Goal: Book appointment/travel/reservation

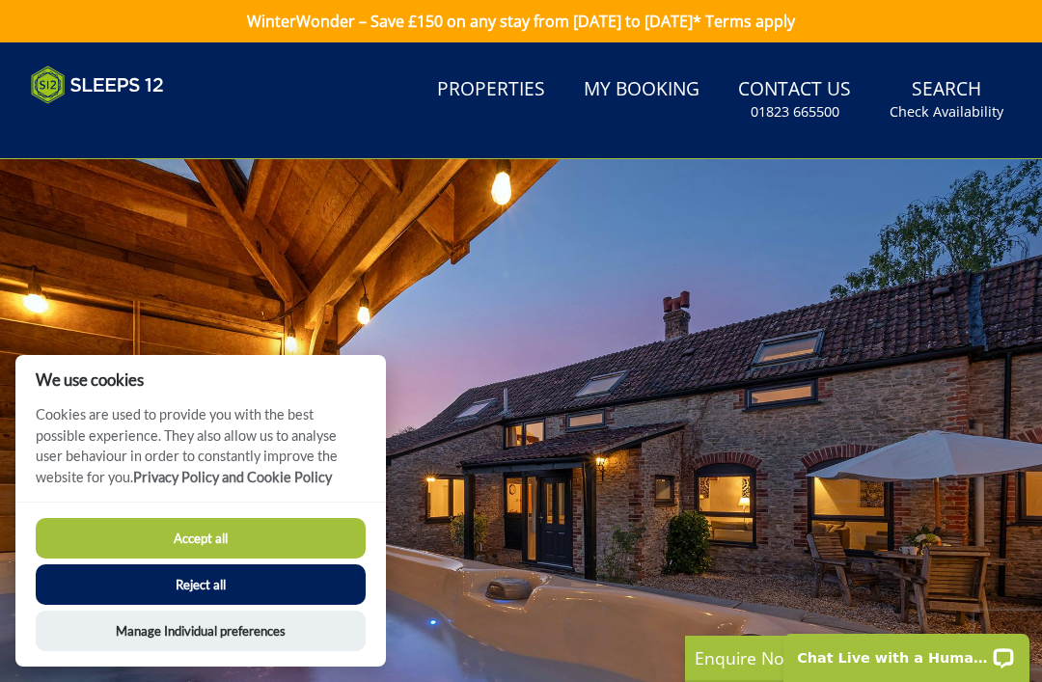
click at [1015, 232] on div at bounding box center [521, 451] width 1042 height 584
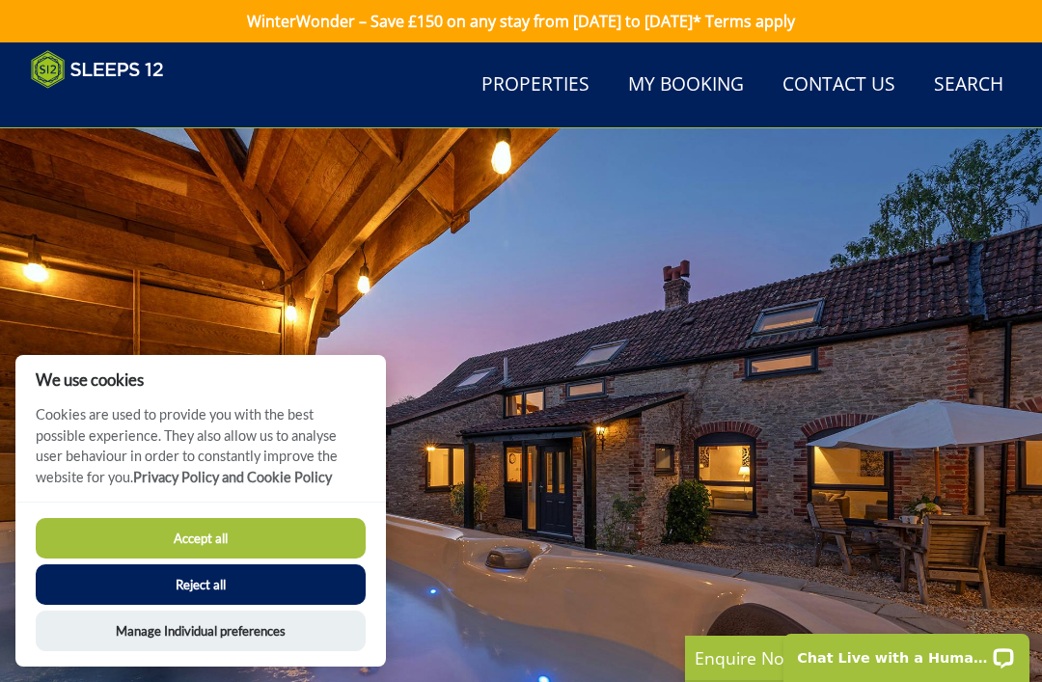
scroll to position [292, 0]
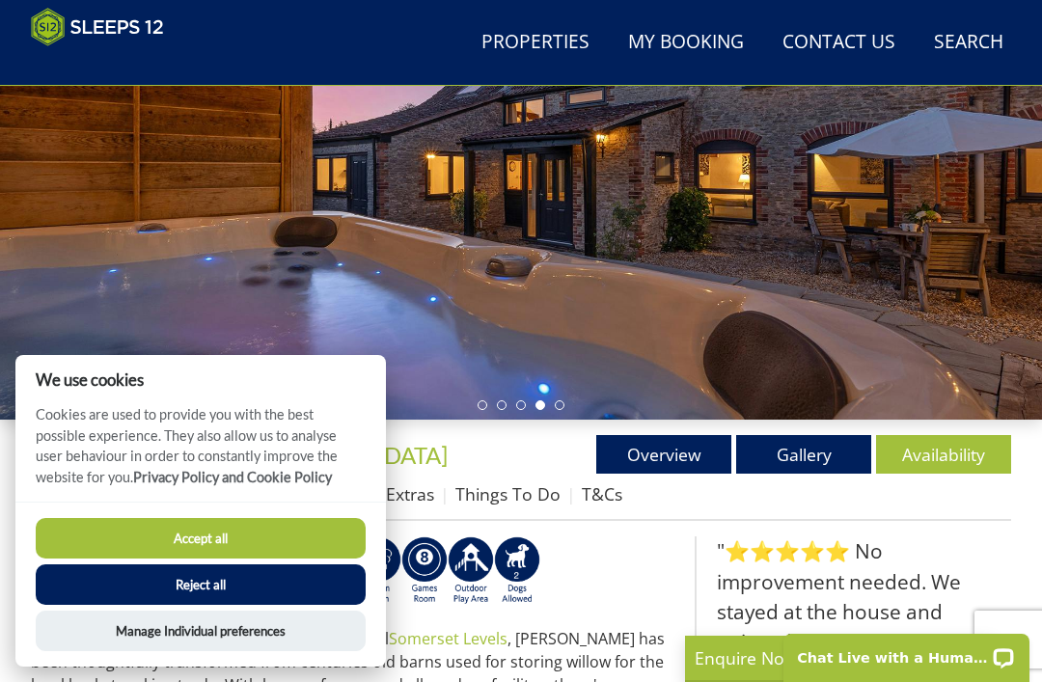
click at [103, 558] on button "Accept all" at bounding box center [201, 538] width 330 height 41
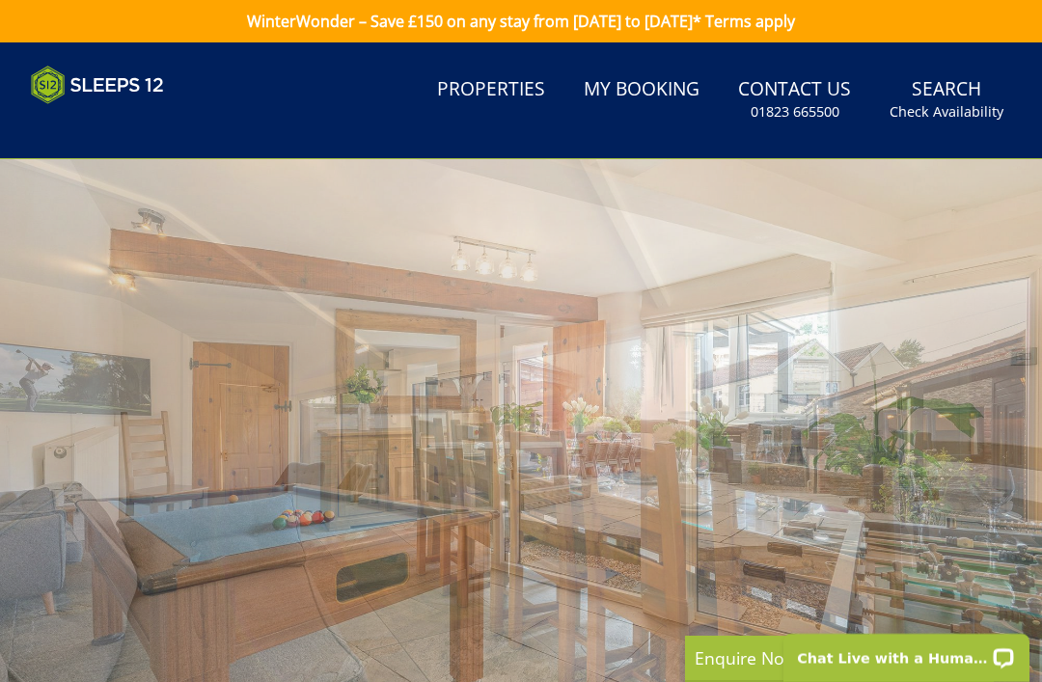
click at [966, 99] on link "Search Check Availability" at bounding box center [946, 99] width 129 height 63
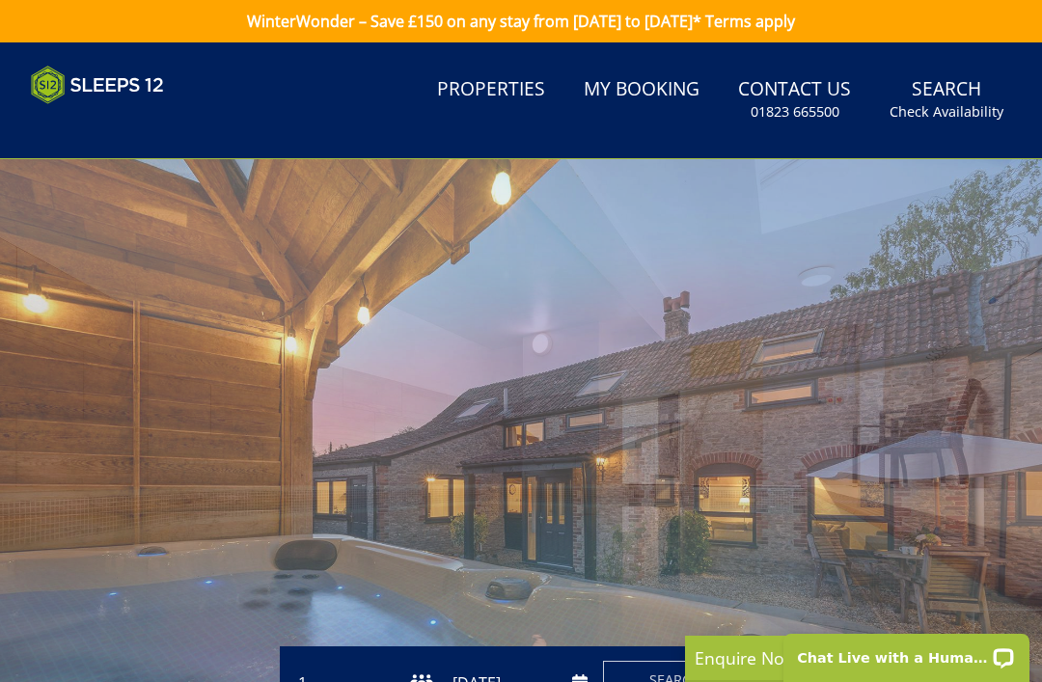
click at [971, 93] on link "Search Check Availability" at bounding box center [946, 99] width 129 height 63
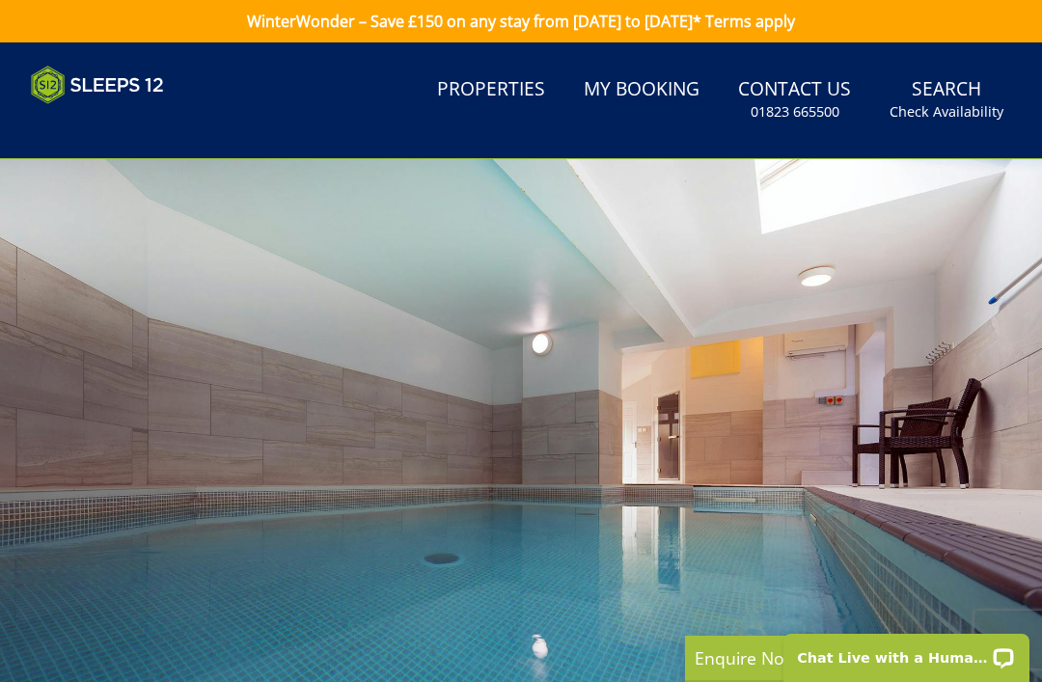
click at [981, 119] on small "Check Availability" at bounding box center [946, 111] width 114 height 19
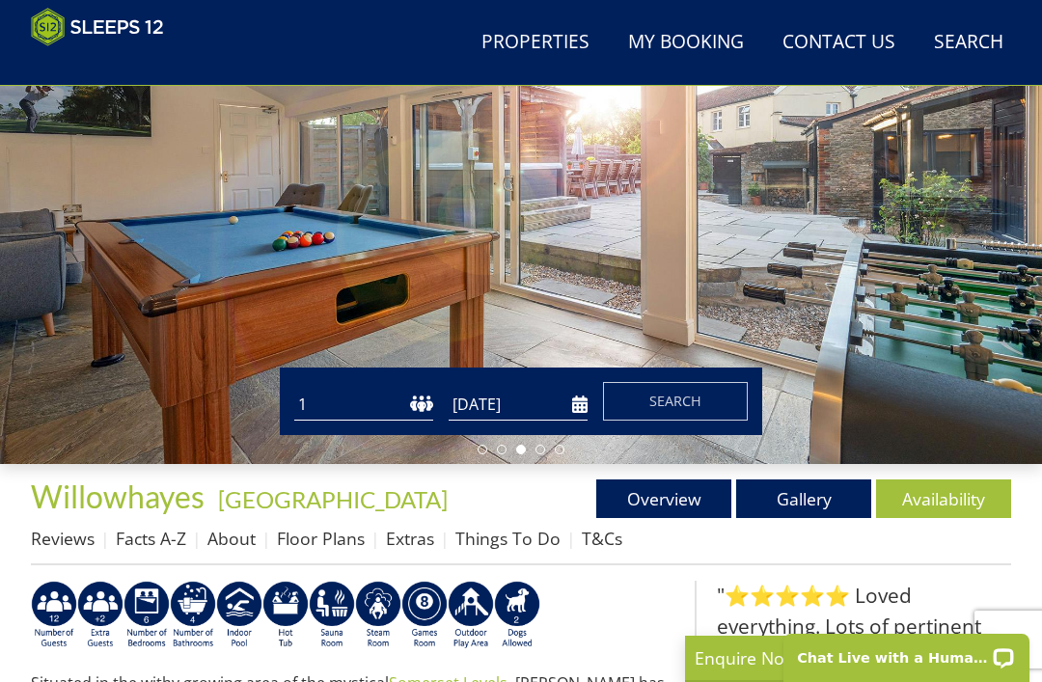
scroll to position [258, 0]
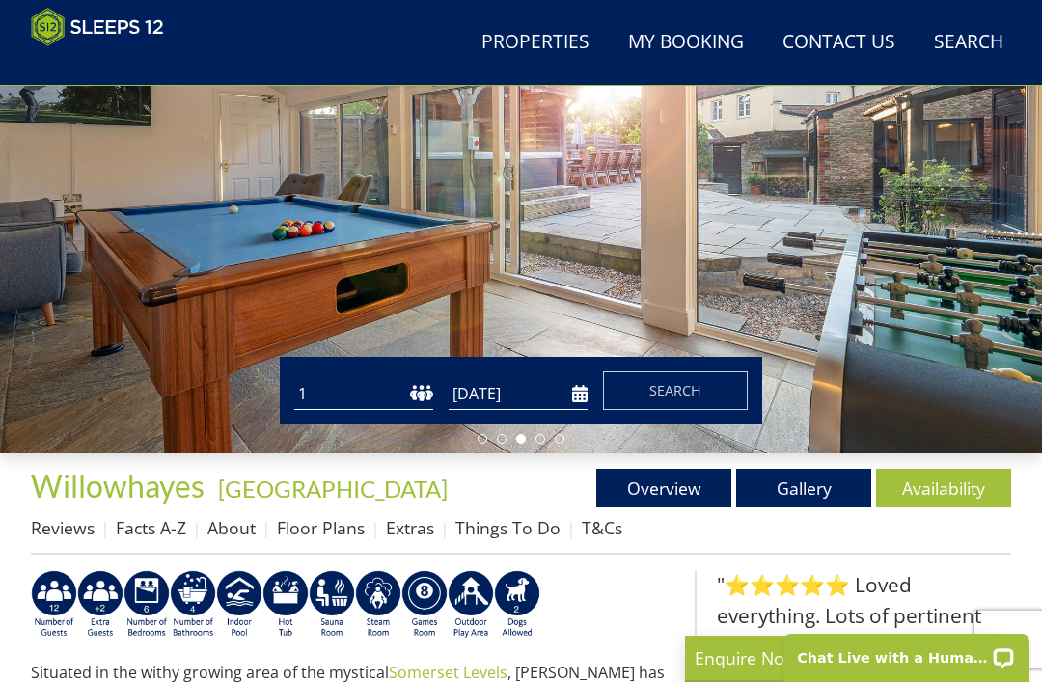
click at [583, 394] on input "[DATE]" at bounding box center [518, 394] width 139 height 32
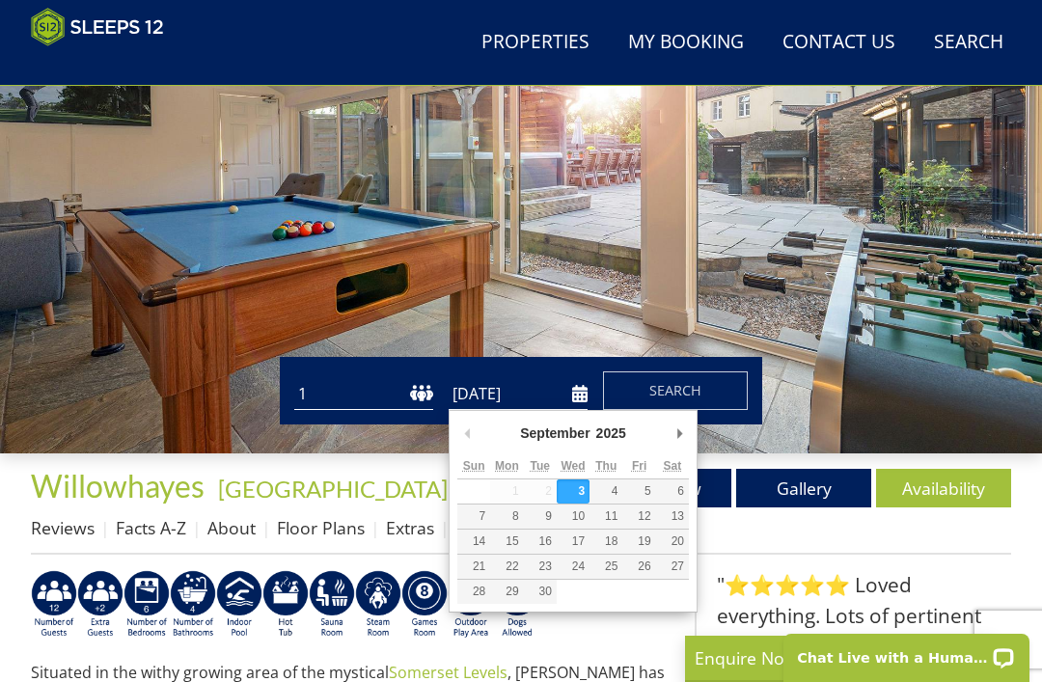
scroll to position [258, 0]
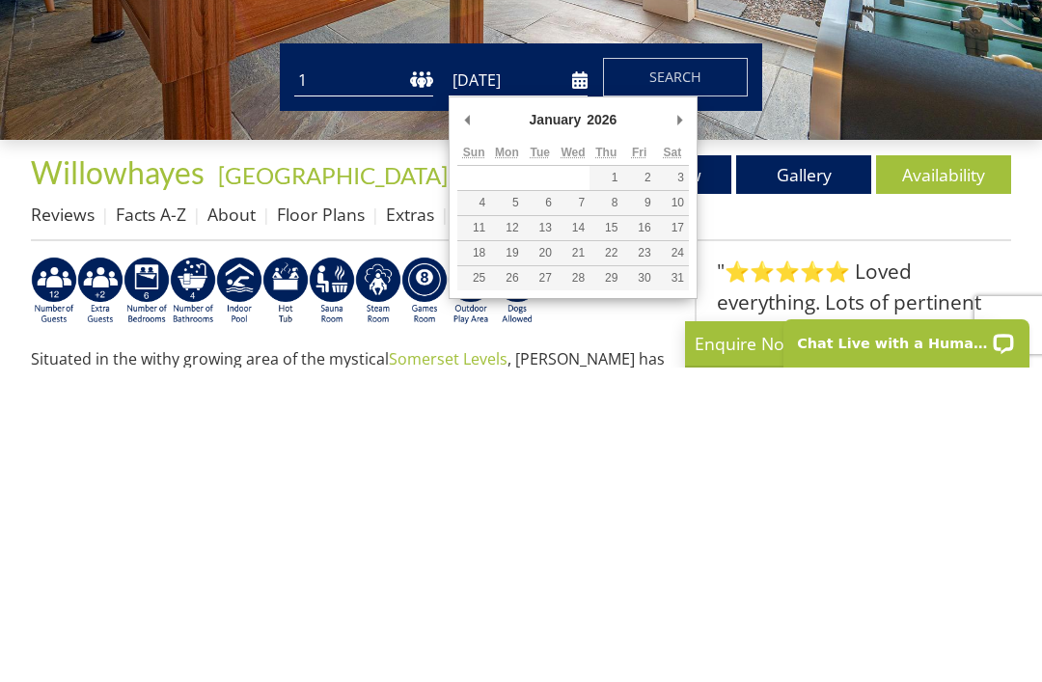
type input "[DATE]"
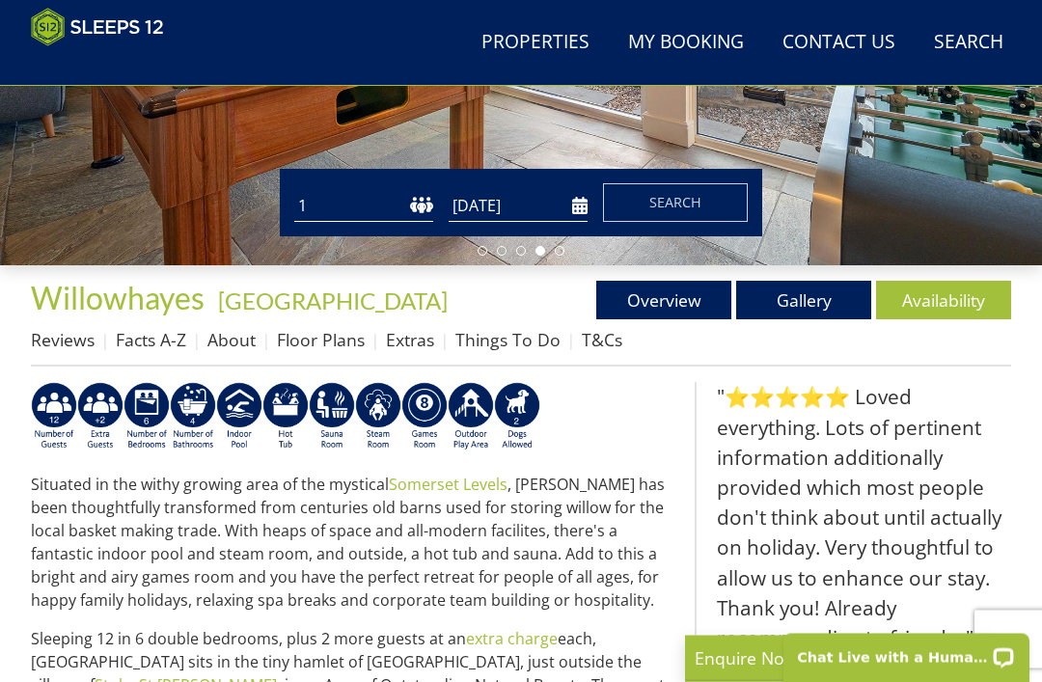
scroll to position [447, 0]
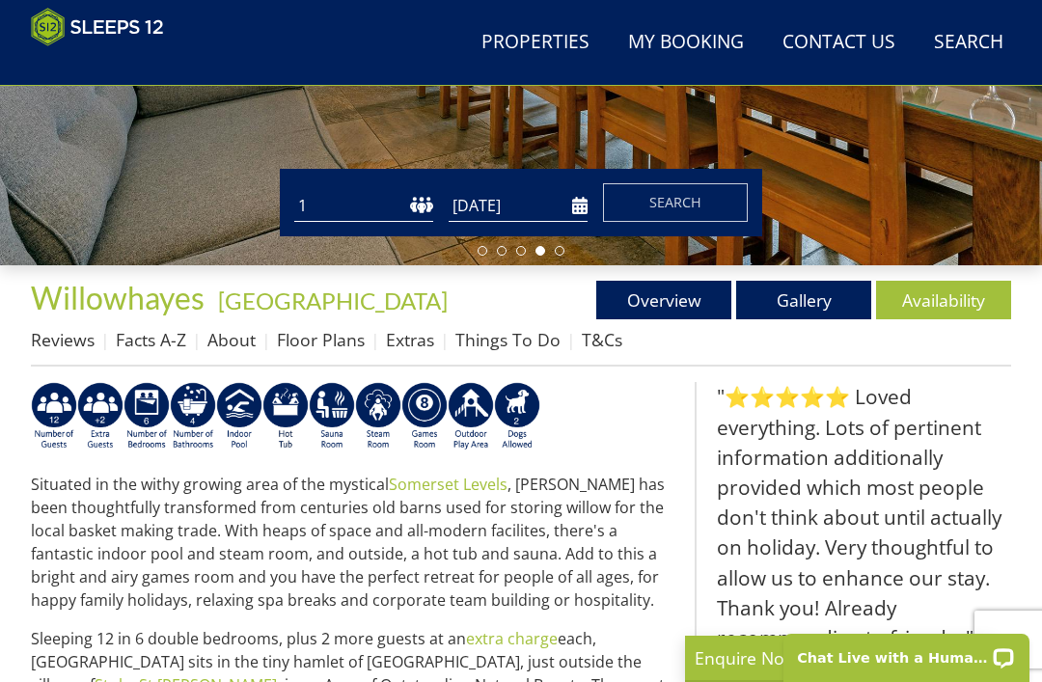
click at [569, 197] on input "[DATE]" at bounding box center [518, 206] width 139 height 32
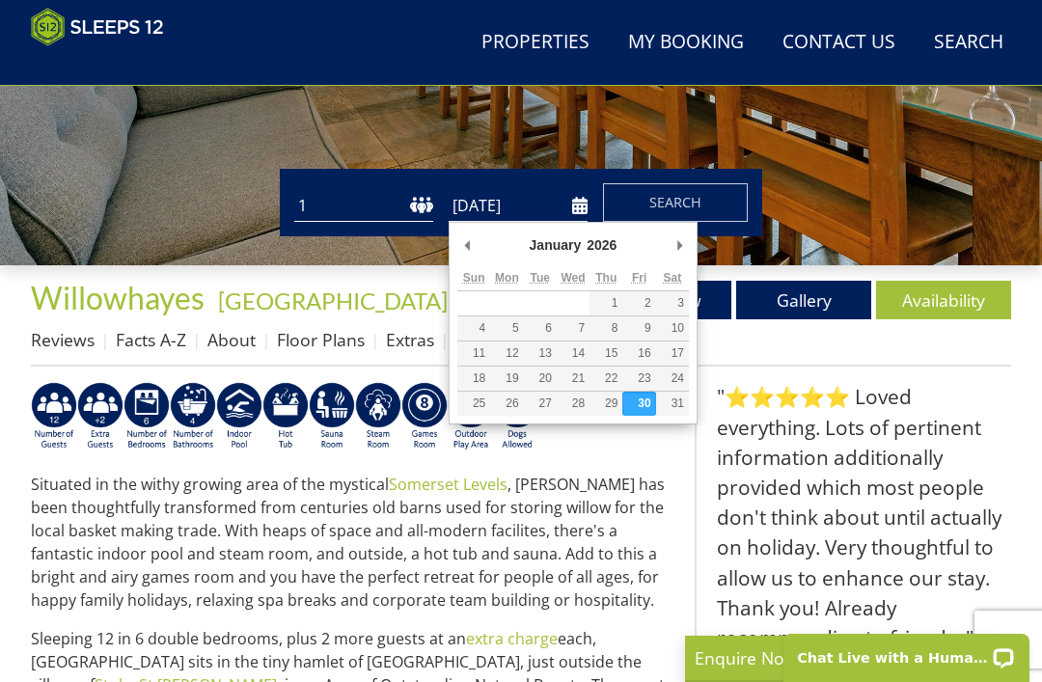
scroll to position [446, 0]
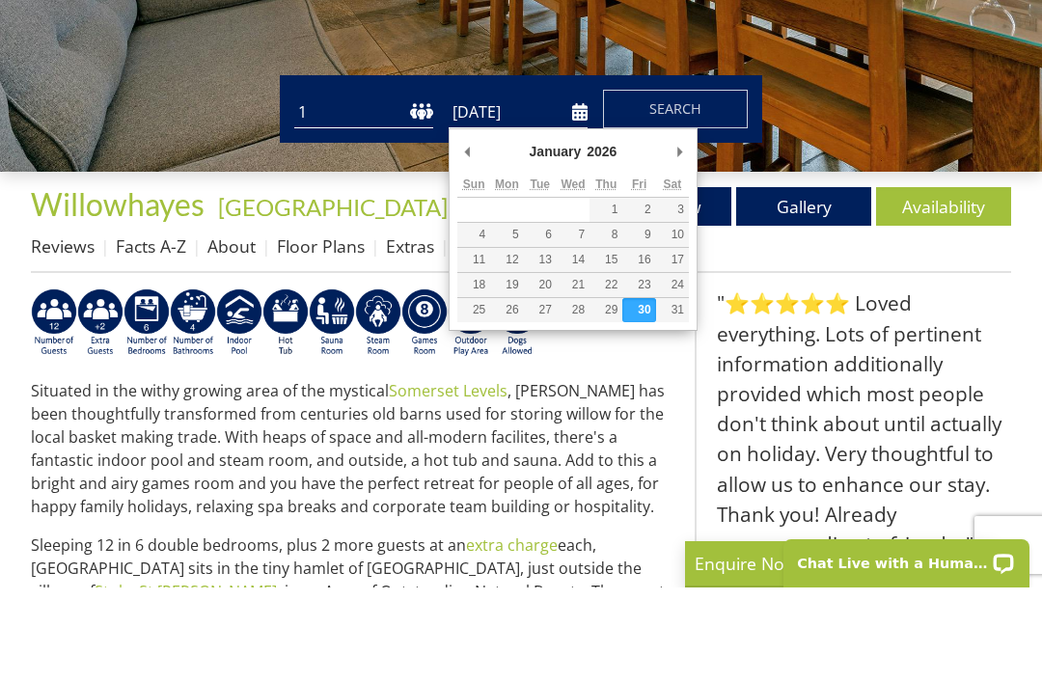
click at [709, 184] on button "Search" at bounding box center [675, 203] width 145 height 39
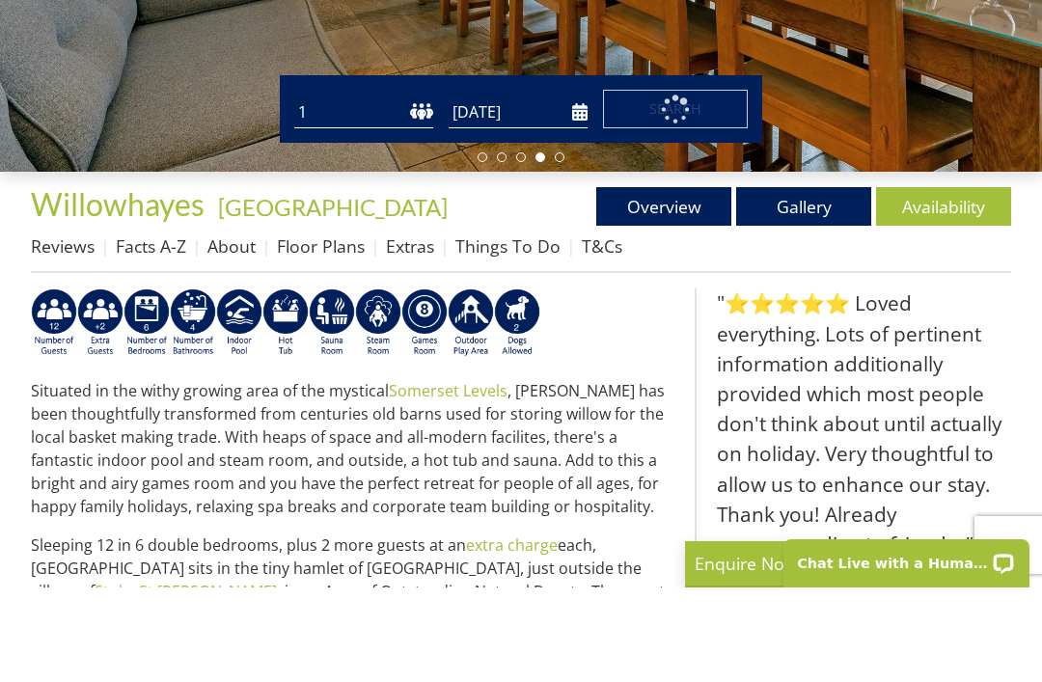
scroll to position [541, 0]
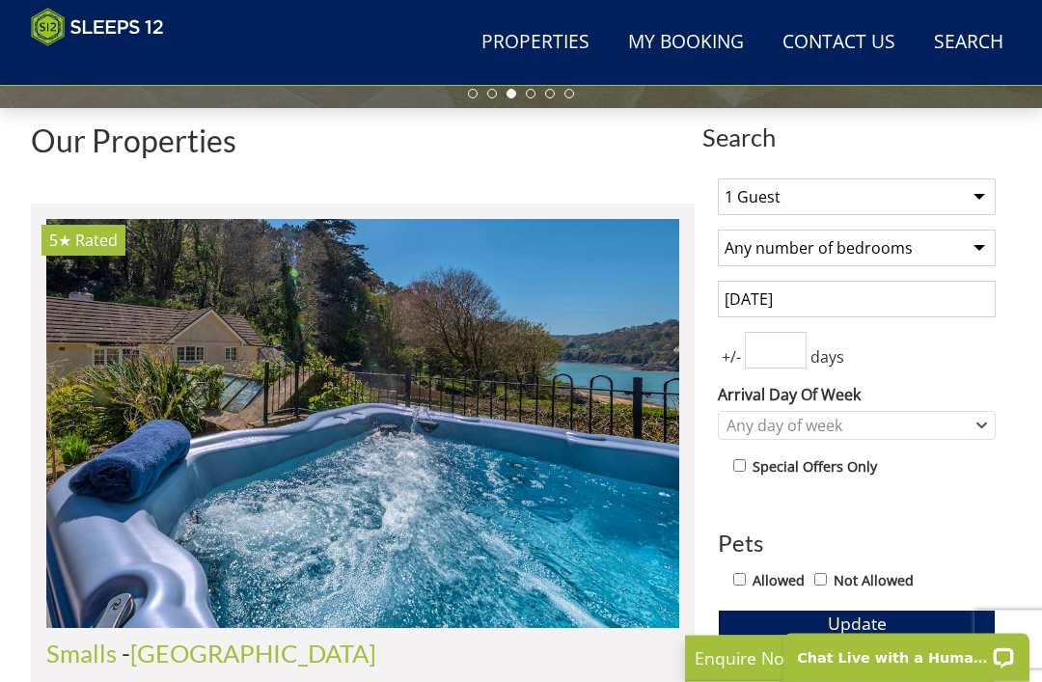
scroll to position [604, 0]
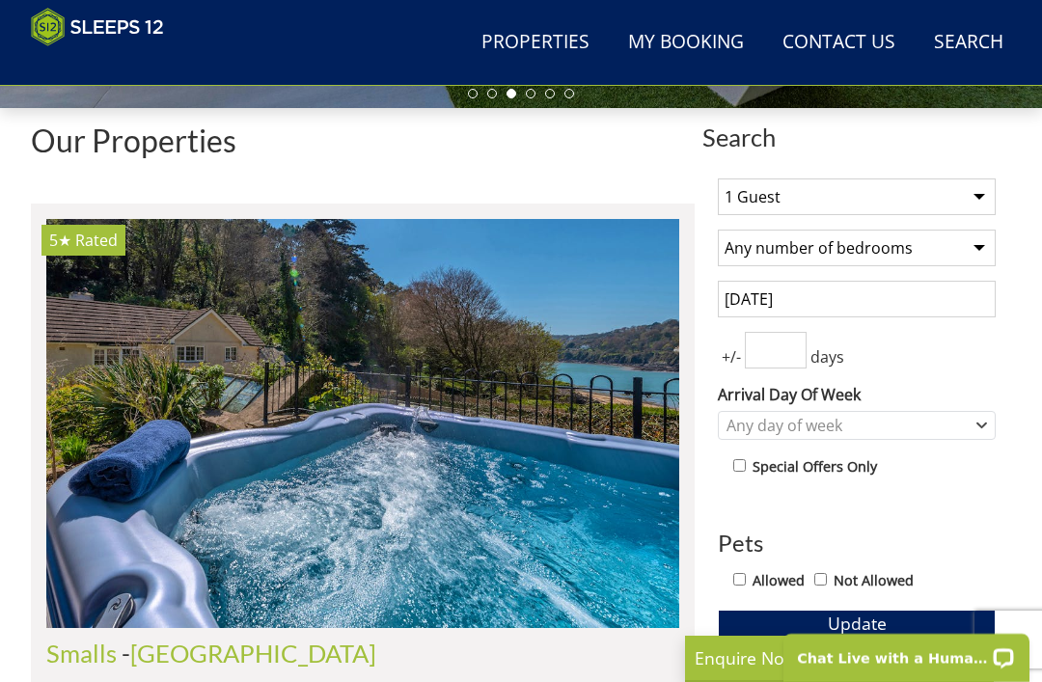
click at [803, 344] on input "number" at bounding box center [776, 350] width 62 height 37
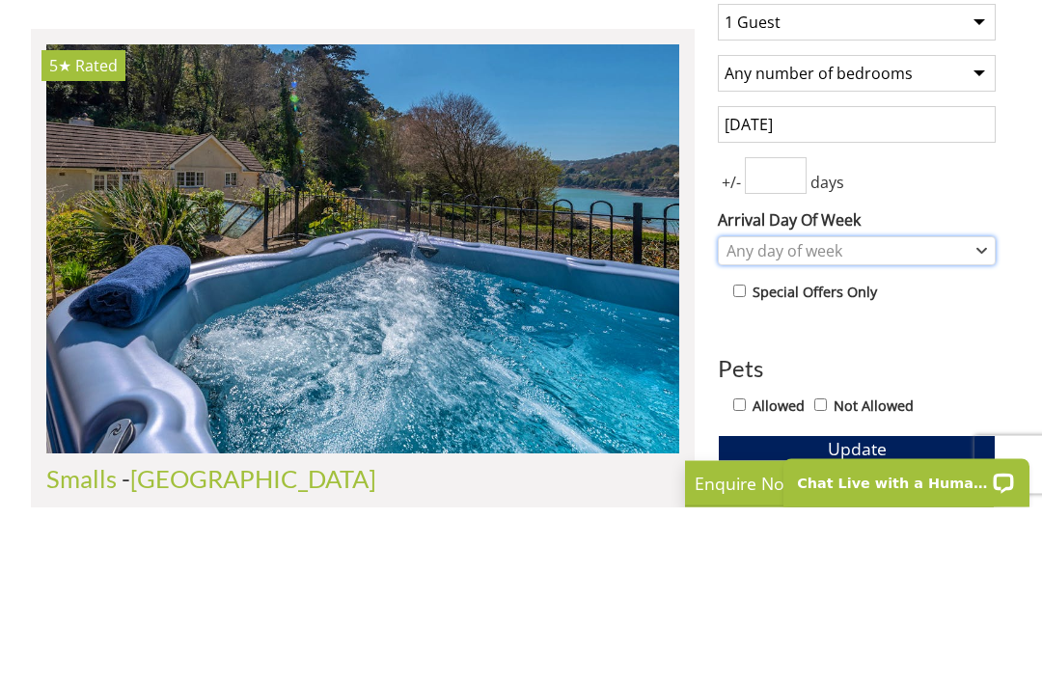
click at [984, 421] on icon "Combobox" at bounding box center [981, 427] width 11 height 12
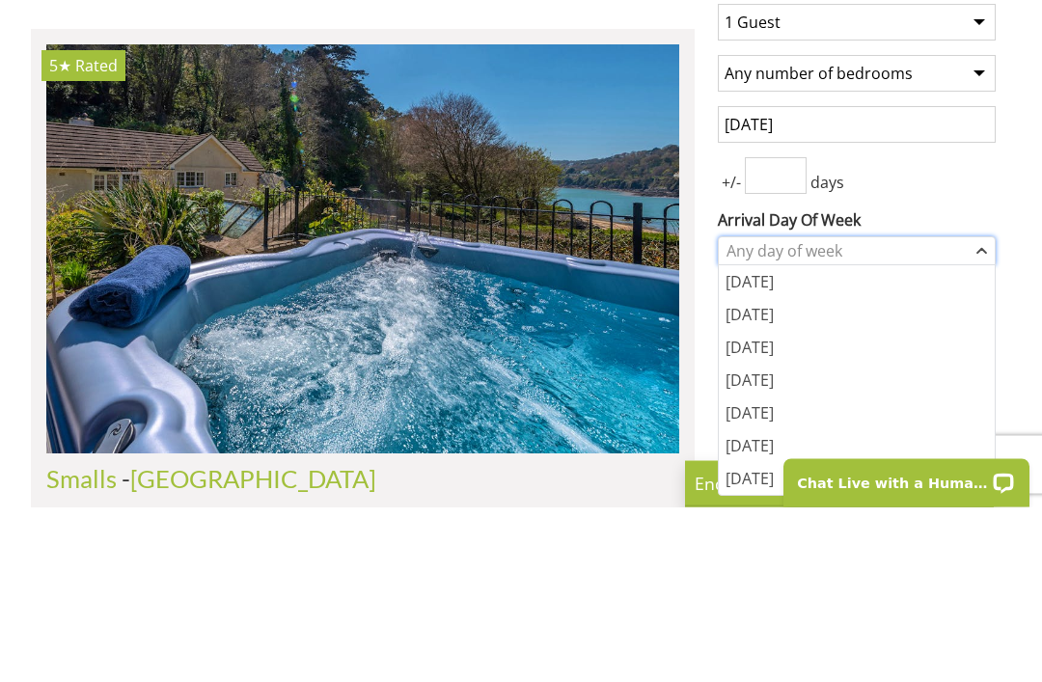
scroll to position [778, 0]
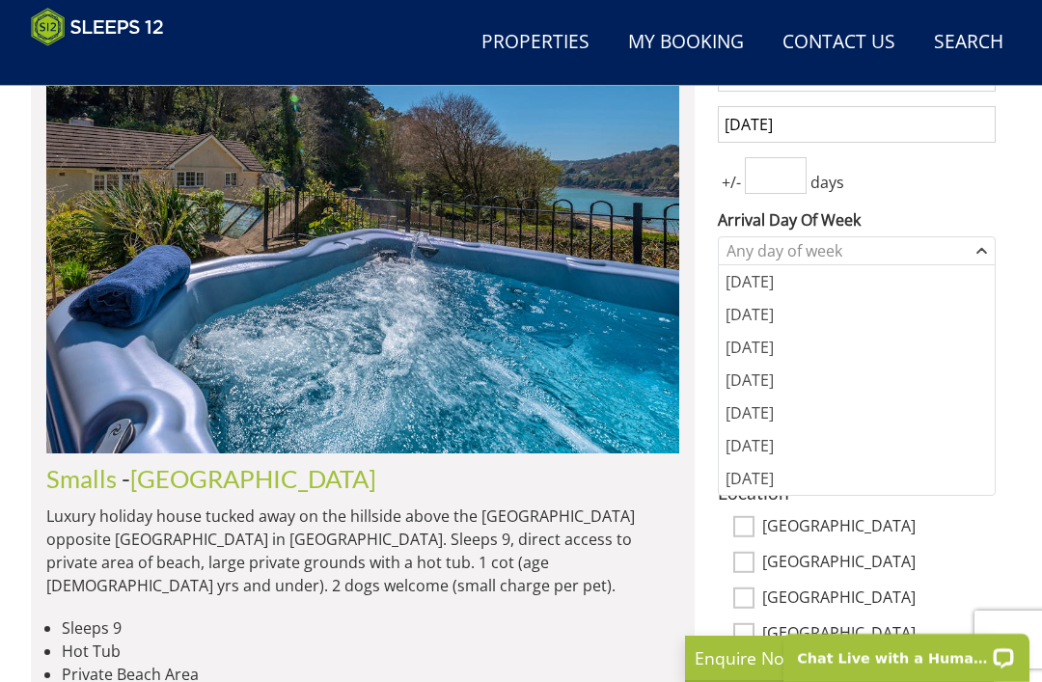
click at [902, 418] on div "[DATE]" at bounding box center [857, 412] width 276 height 33
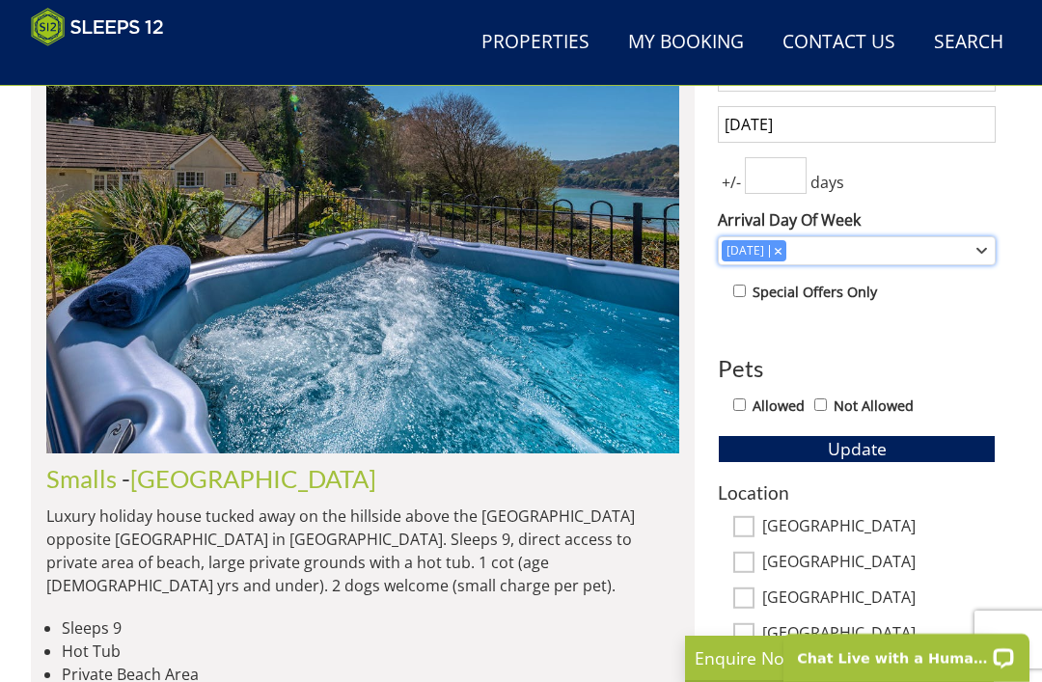
click at [988, 253] on div "[DATE]" at bounding box center [857, 250] width 278 height 29
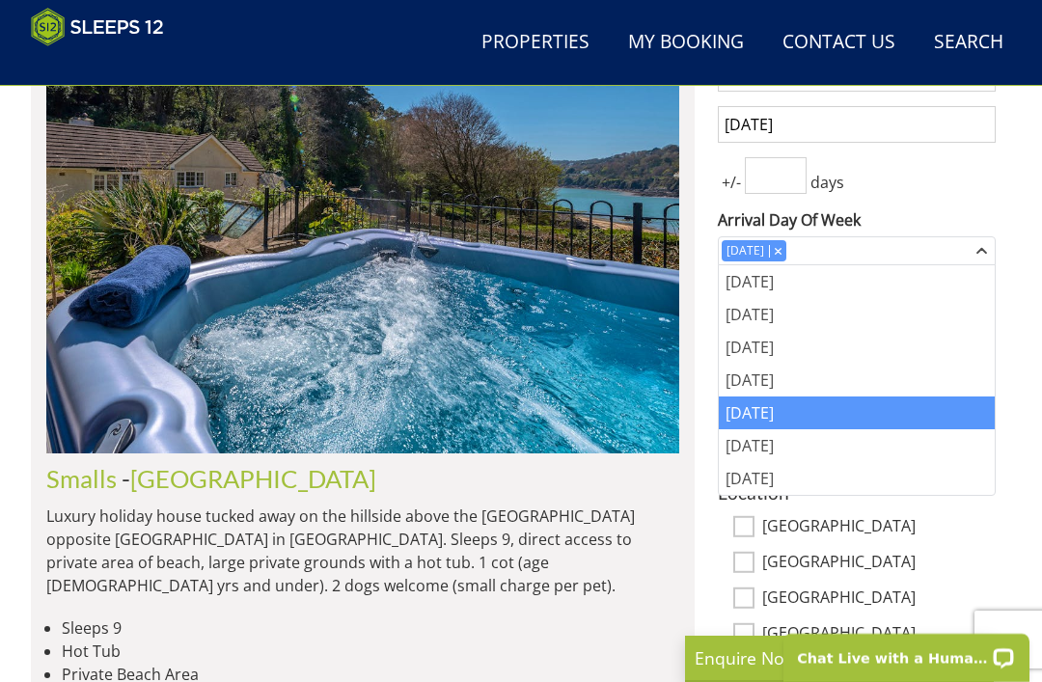
click at [1006, 187] on div "1 Guest 2 Guests 3 Guests 4 Guests 5 Guests 6 Guests 7 Guests 8 Guests 9 Guests…" at bounding box center [856, 514] width 309 height 1052
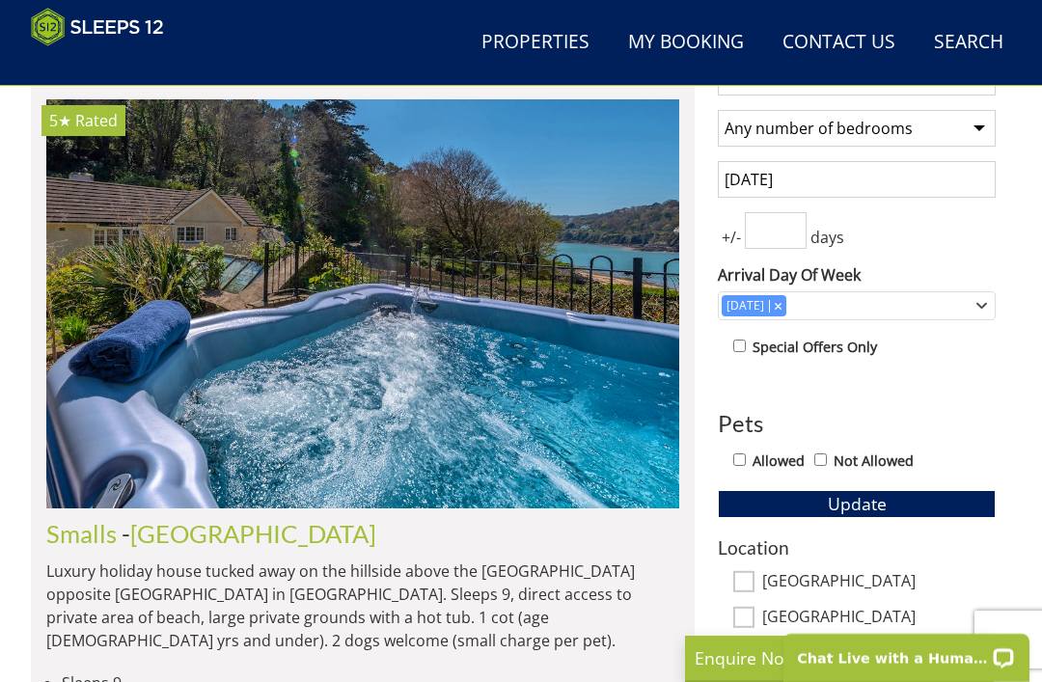
scroll to position [722, 0]
